Goal: Task Accomplishment & Management: Manage account settings

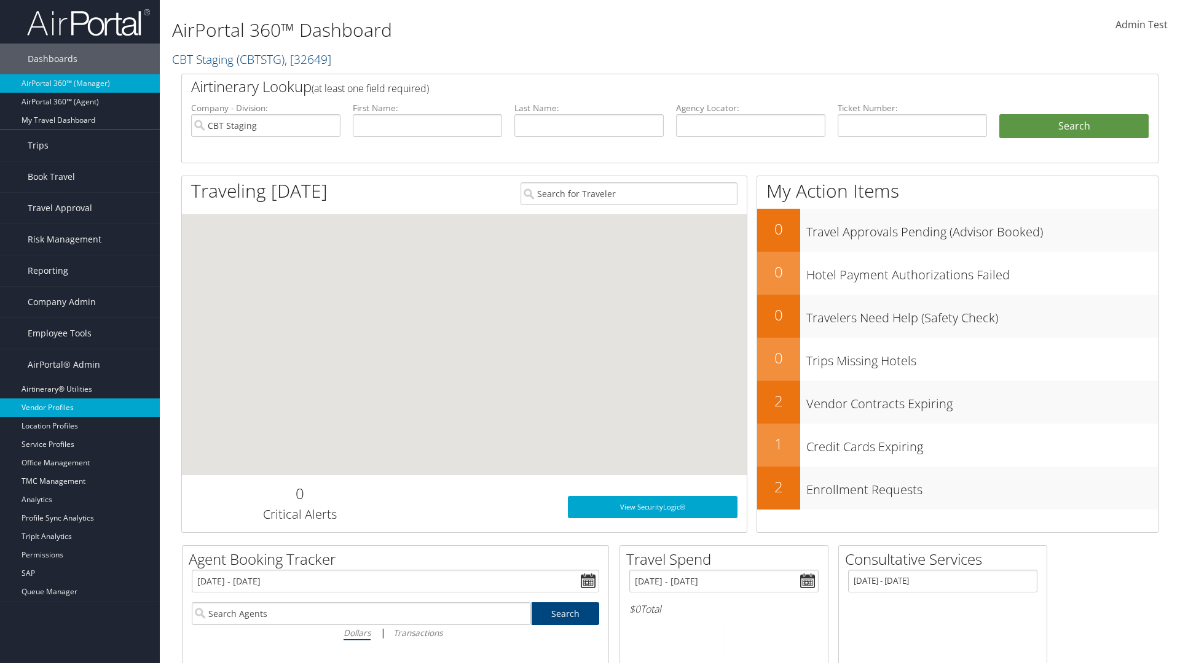
click at [80, 408] on link "Vendor Profiles" at bounding box center [80, 408] width 160 height 18
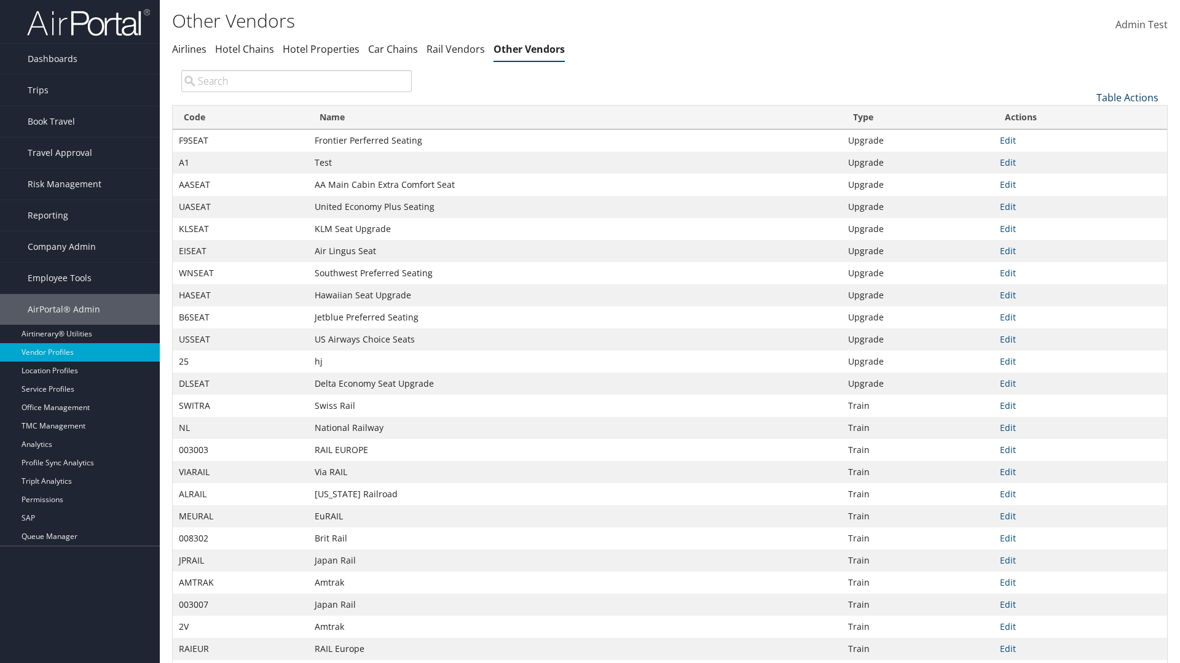
click at [1127, 97] on link "Table Actions" at bounding box center [1127, 98] width 62 height 14
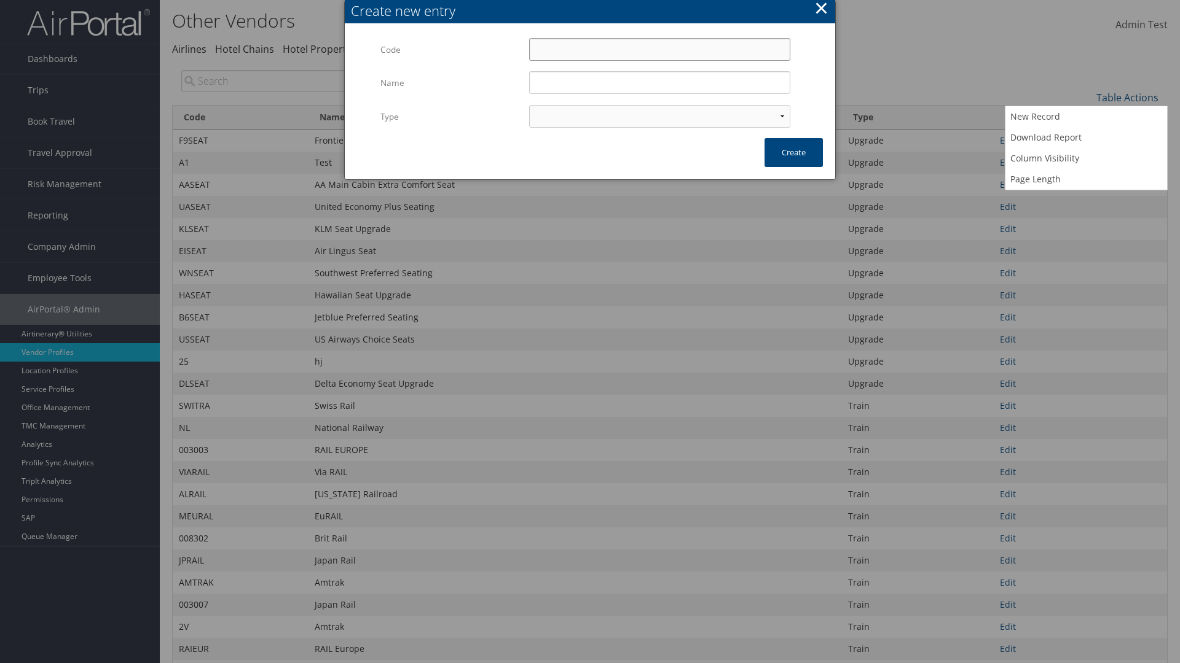
click at [659, 49] on input "Code" at bounding box center [659, 49] width 261 height 23
type input "?Z@13"
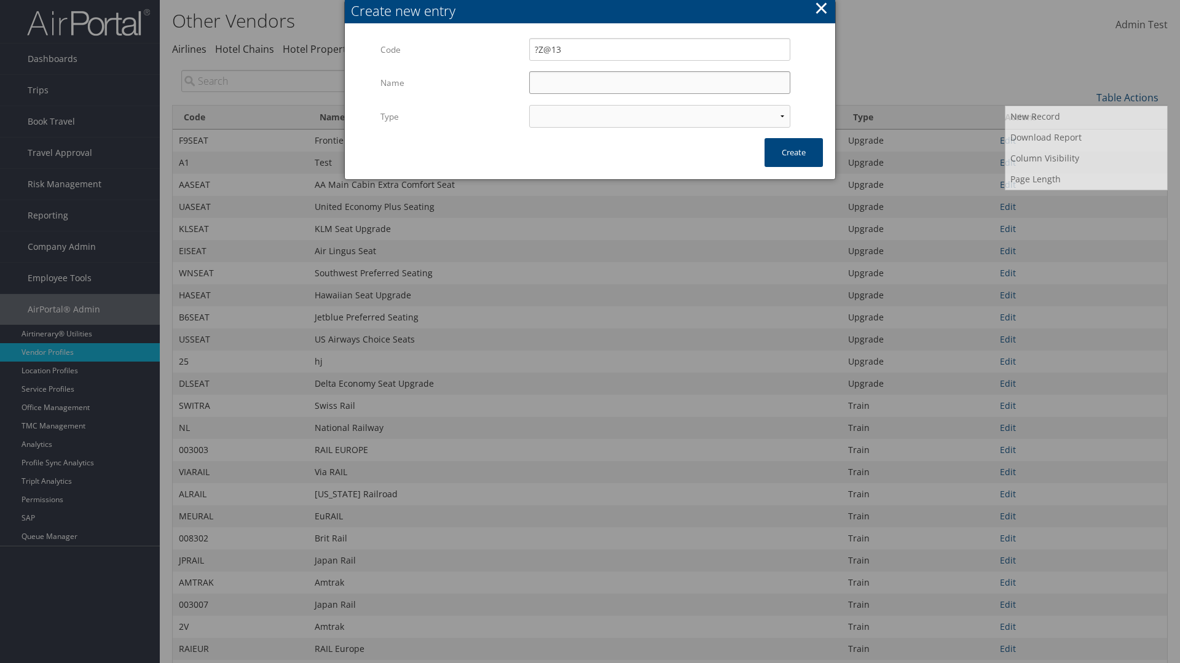
type input "Test"
click at [659, 82] on input "Test" at bounding box center [659, 82] width 261 height 23
select select "15"
type input "?Z@13"
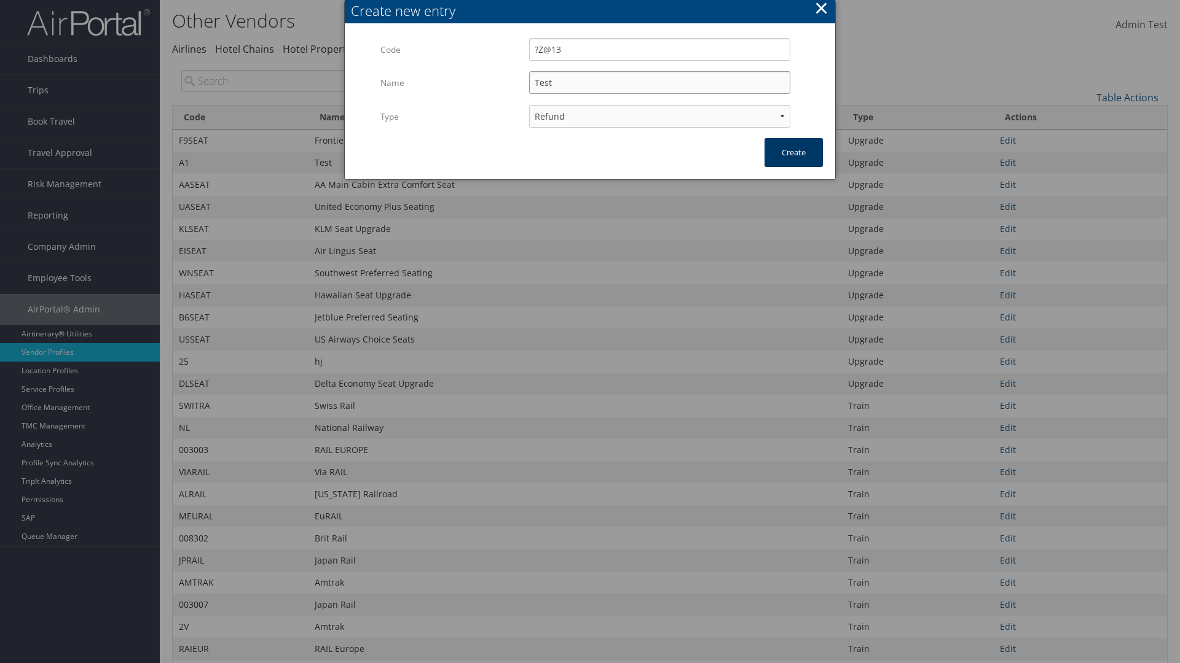
type input "Test"
click at [793, 152] on button "Create" at bounding box center [793, 152] width 58 height 29
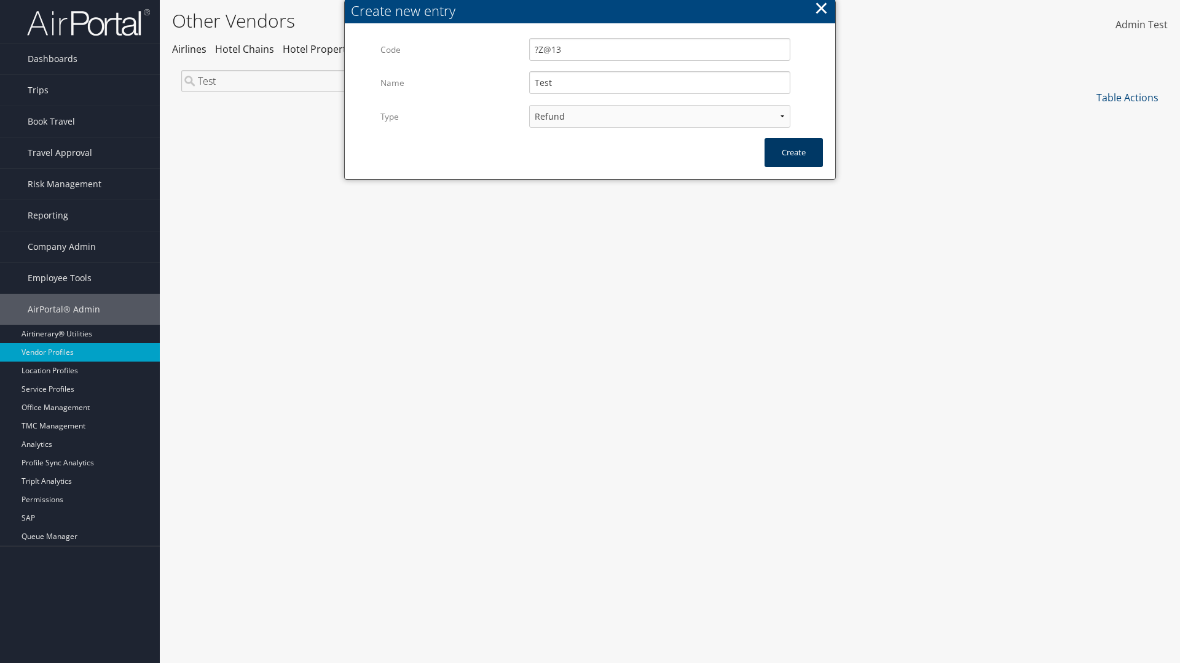
scroll to position [90, 0]
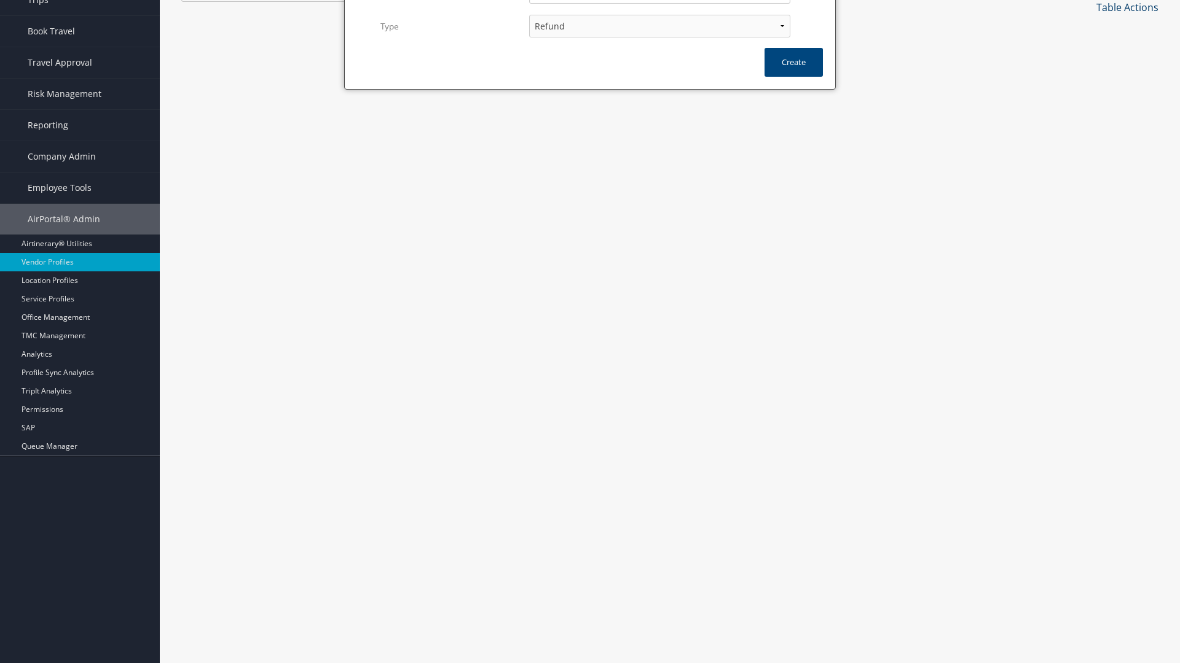
type input "Test"
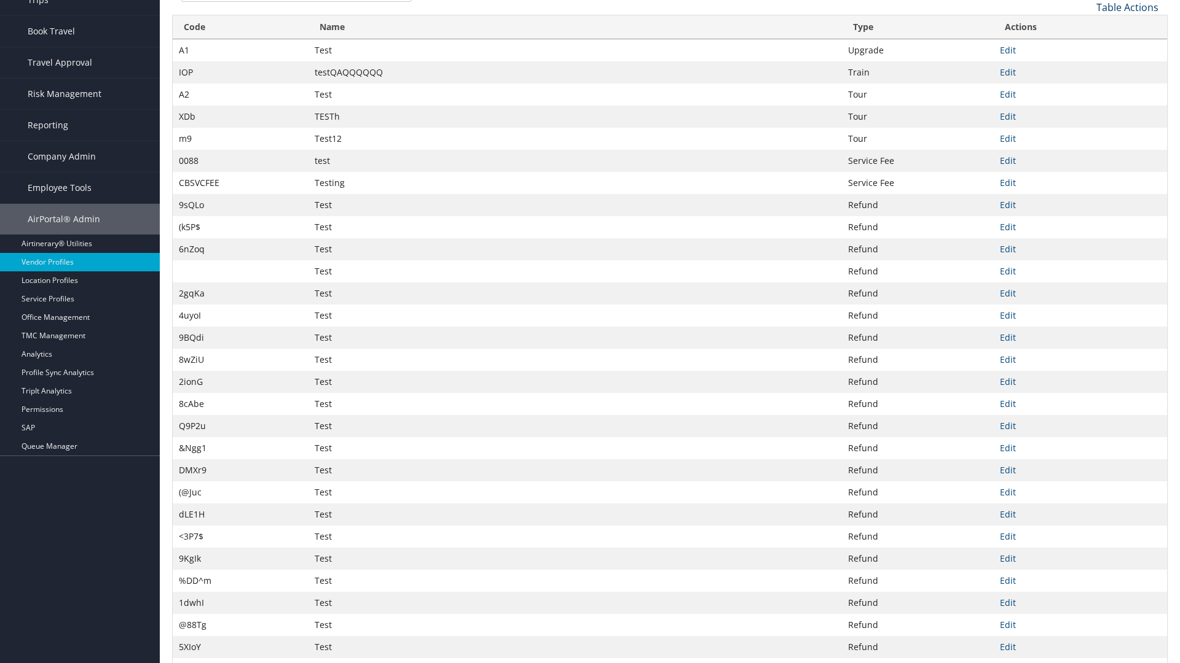
click at [1127, 7] on link "Table Actions" at bounding box center [1127, 8] width 62 height 14
click at [1086, 68] on link "Column Visibility" at bounding box center [1086, 68] width 162 height 21
click at [1086, 27] on link "Code" at bounding box center [1086, 27] width 162 height 21
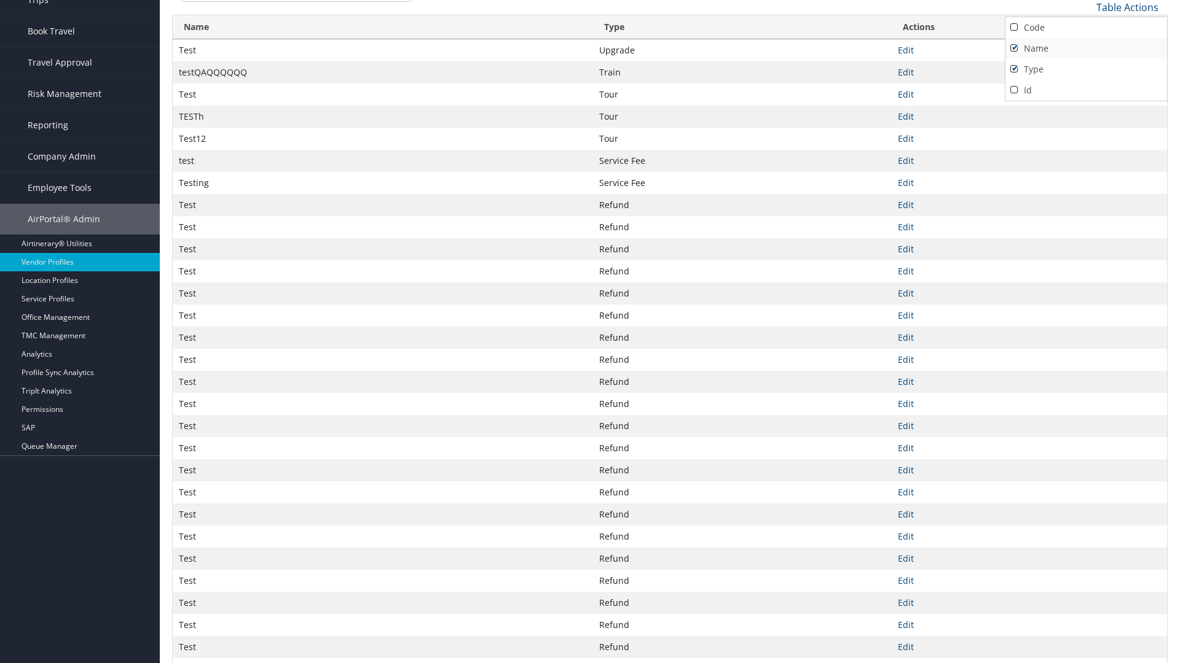
click at [1086, 48] on link "Name" at bounding box center [1086, 48] width 162 height 21
click at [1086, 69] on link "Type" at bounding box center [1086, 69] width 162 height 21
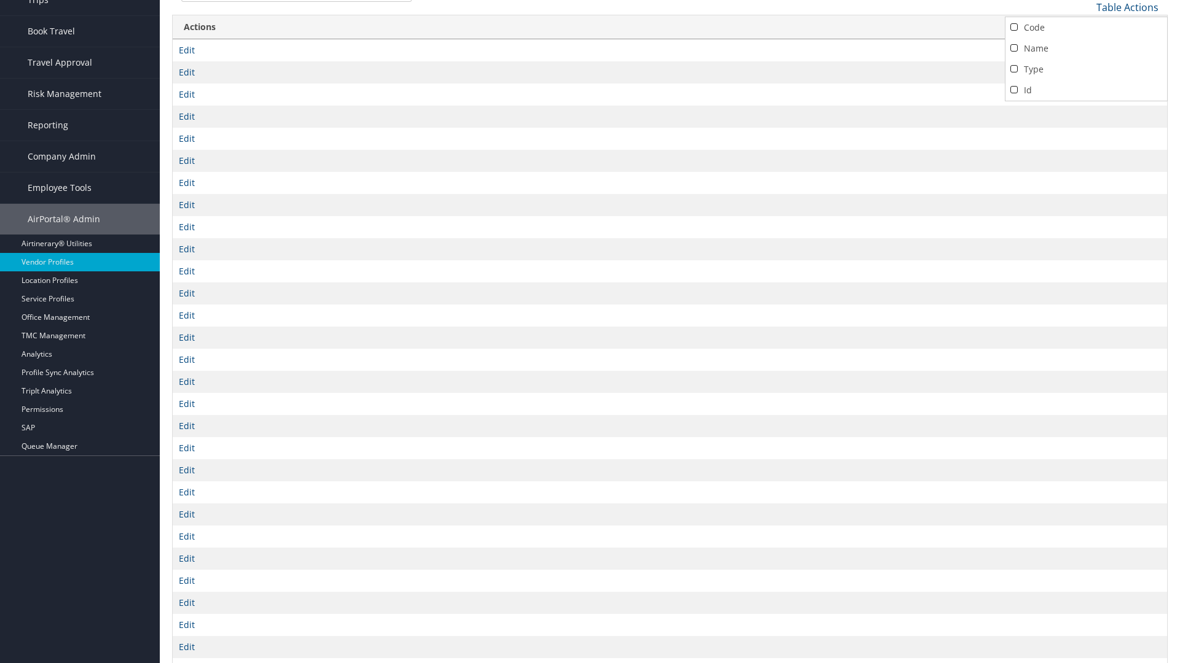
click at [590, 332] on div at bounding box center [590, 331] width 1180 height 663
click at [1127, 7] on link "Table Actions" at bounding box center [1127, 8] width 62 height 14
click at [1086, 27] on link "Code" at bounding box center [1086, 27] width 162 height 21
click at [1086, 48] on link "Name" at bounding box center [1086, 48] width 162 height 21
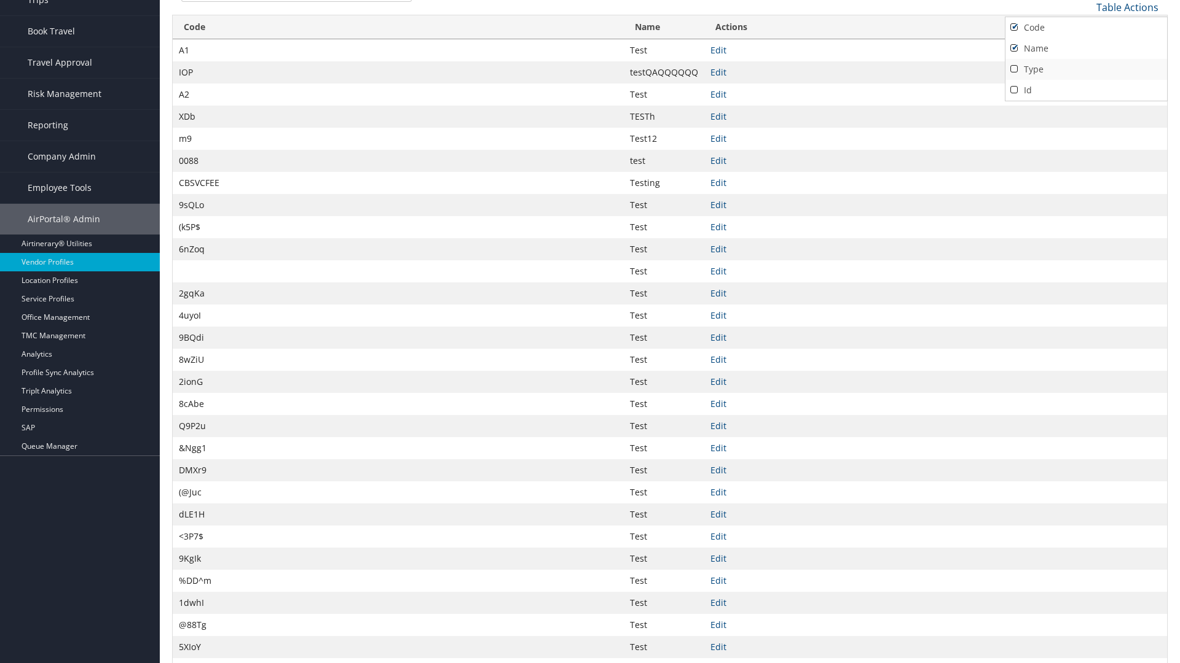
click at [1086, 69] on link "Type" at bounding box center [1086, 69] width 162 height 21
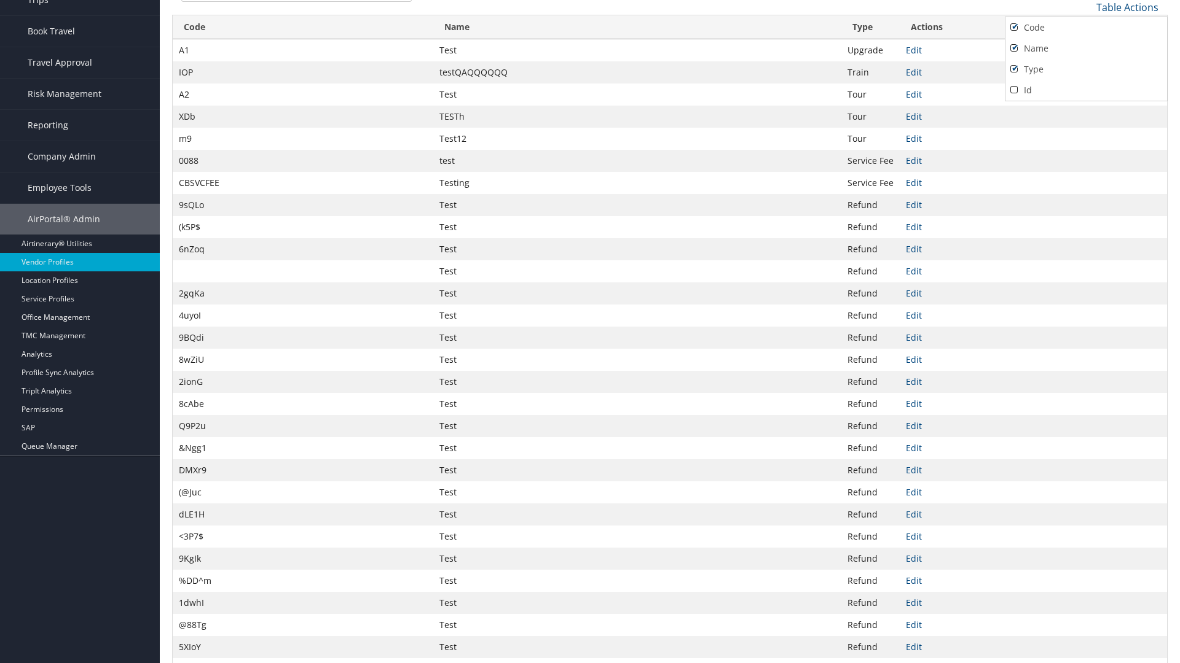
click at [590, 332] on div at bounding box center [590, 331] width 1180 height 663
click at [1127, 7] on link "Table Actions" at bounding box center [1127, 8] width 62 height 14
click at [1086, 47] on link "Download Report" at bounding box center [1086, 47] width 162 height 21
